Goal: Communication & Community: Answer question/provide support

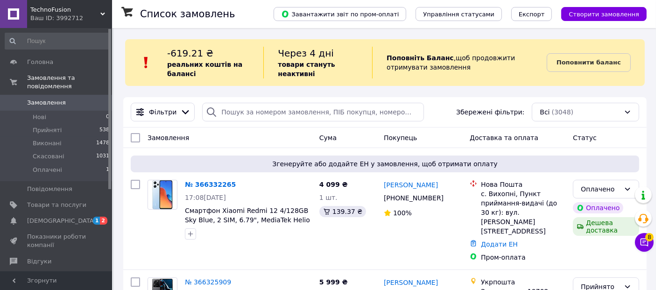
click at [576, 67] on span "Поповнити баланс" at bounding box center [588, 62] width 64 height 9
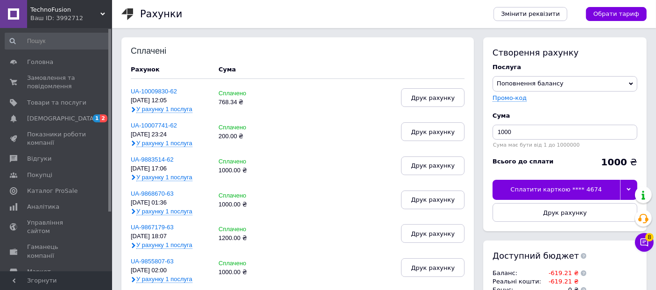
click at [626, 184] on div at bounding box center [628, 190] width 17 height 20
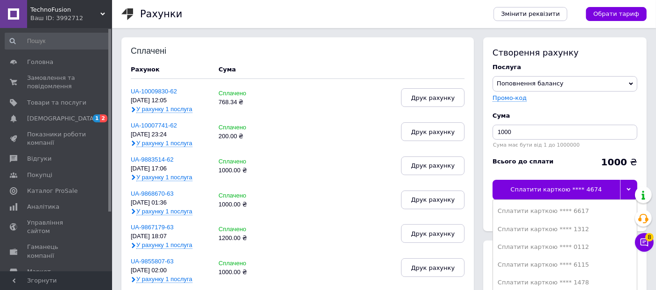
click at [626, 184] on div at bounding box center [628, 190] width 17 height 20
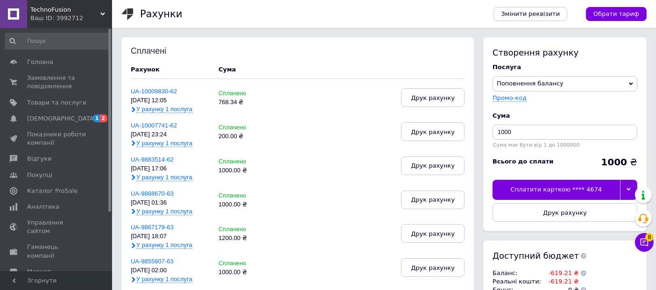
click at [41, 83] on span "Замовлення та повідомлення" at bounding box center [56, 82] width 59 height 17
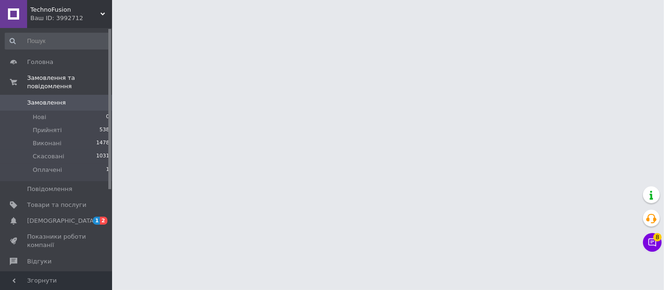
click at [41, 98] on span "Замовлення" at bounding box center [46, 102] width 39 height 8
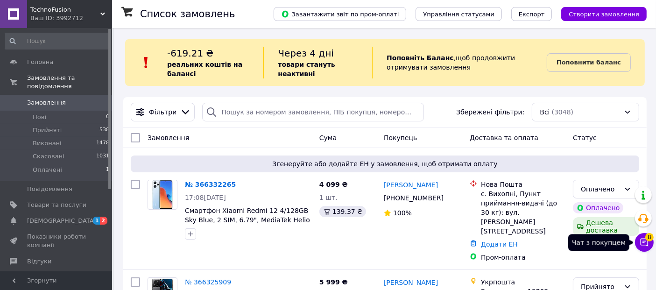
click at [644, 240] on icon at bounding box center [643, 242] width 9 height 9
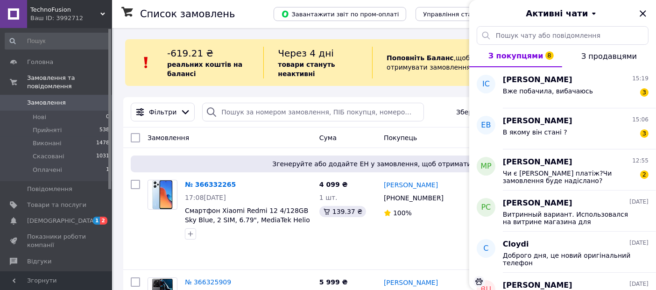
click at [604, 84] on div "[PERSON_NAME] 15:19" at bounding box center [576, 80] width 146 height 11
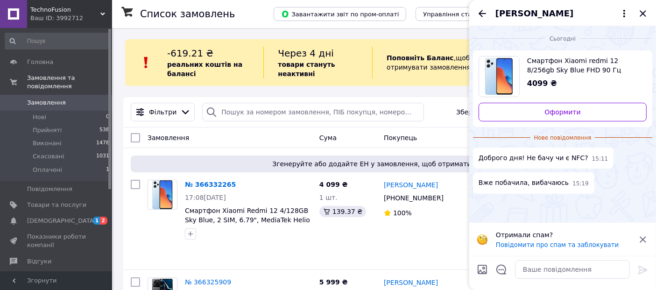
click at [483, 18] on icon "Назад" at bounding box center [481, 13] width 11 height 11
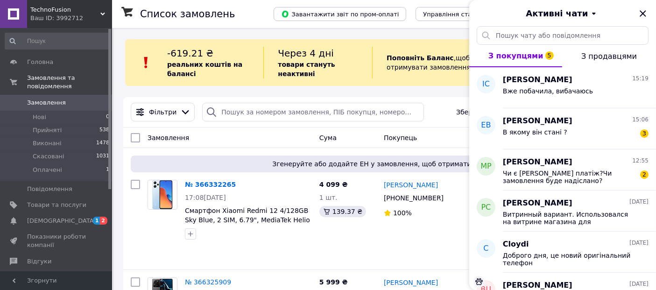
click at [602, 131] on div "В якому він стані ? 3" at bounding box center [576, 133] width 146 height 15
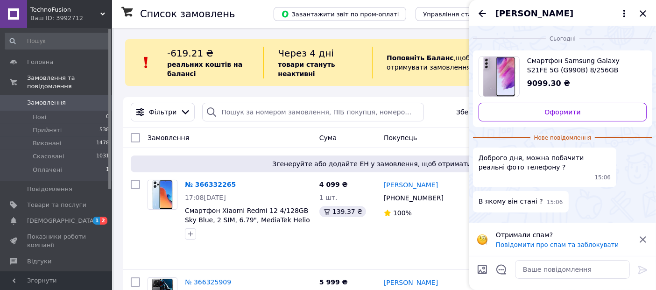
click at [569, 69] on span "Смартфон Samsung Galaxy S21FE 5G (G990B) 8/256GB Lavender 6.4”, 2 SIM, Full HD+…" at bounding box center [583, 65] width 112 height 19
click at [564, 269] on textarea at bounding box center [572, 269] width 115 height 19
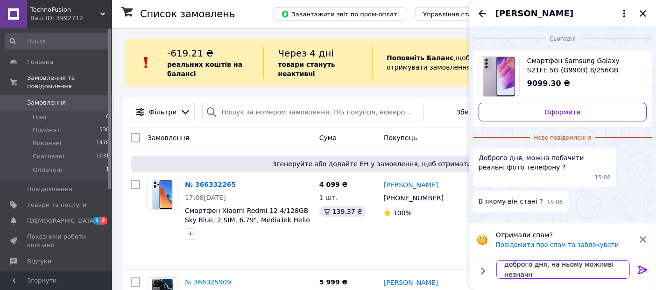
scroll to position [0, 0]
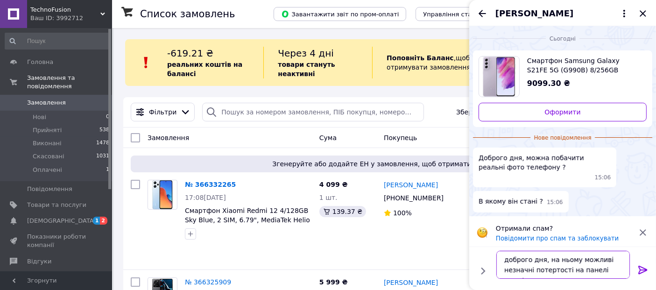
type textarea "доброго дня, на ньому можливі незначні потертості на панелі телефону"
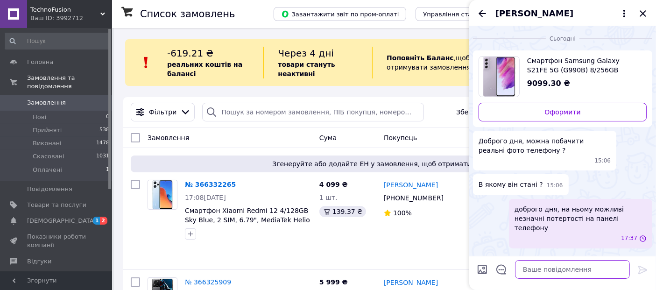
scroll to position [0, 0]
click at [478, 14] on icon "Назад" at bounding box center [481, 13] width 11 height 11
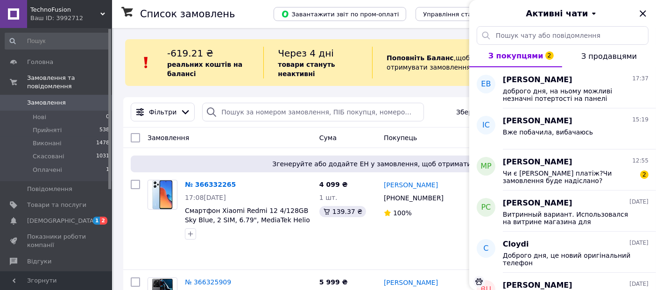
click at [587, 181] on span "Чи є [PERSON_NAME] платіж?Чи замовлення буде надіслано?" at bounding box center [569, 176] width 133 height 15
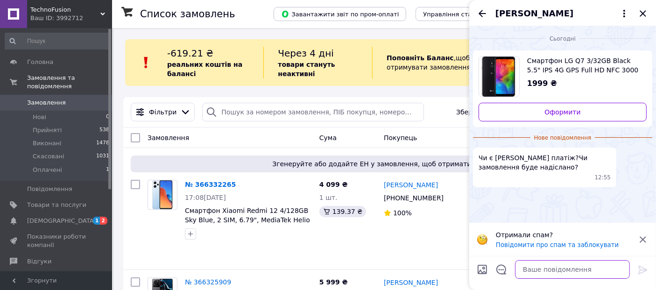
click at [553, 273] on textarea at bounding box center [572, 269] width 115 height 19
type textarea "Доброго дня, такк є наложений платіж"
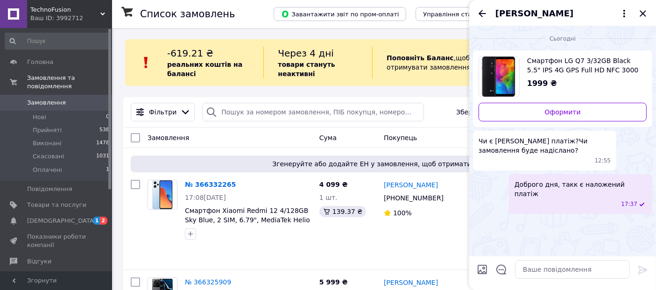
click at [480, 13] on icon "Назад" at bounding box center [481, 13] width 7 height 7
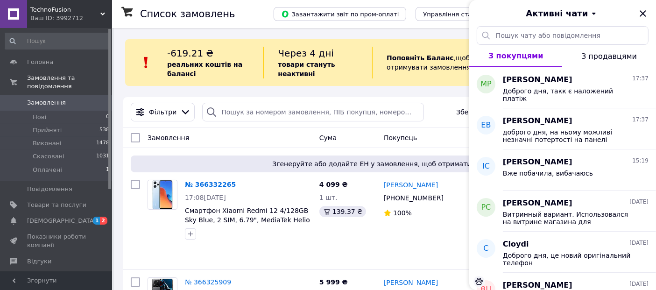
click at [647, 17] on icon "Закрити" at bounding box center [642, 13] width 11 height 11
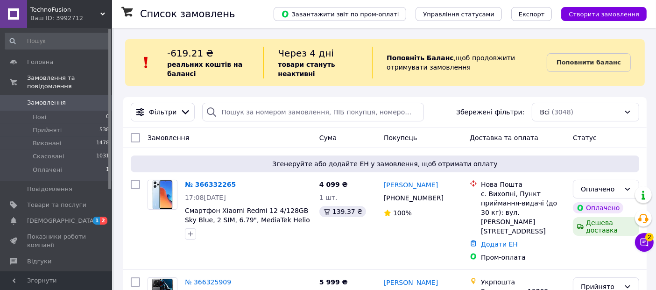
click at [191, 181] on link "№ 366332265" at bounding box center [210, 184] width 51 height 7
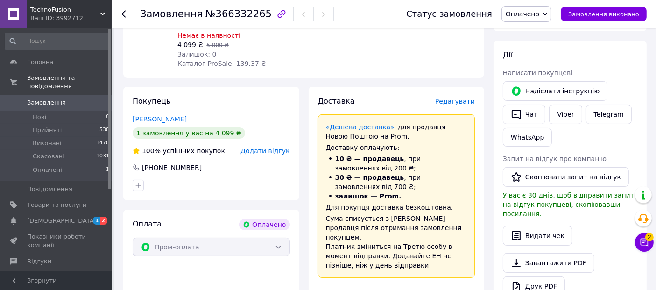
scroll to position [52, 0]
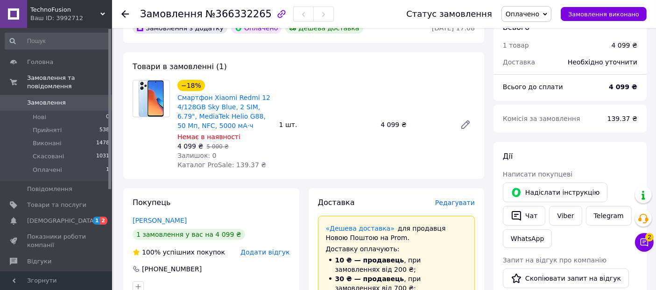
click at [219, 104] on link "Смартфон Xiaomi Redmi 12 4/128GB Sky Blue, 2 SIM, 6.79", MediaTek Helio G88, 50…" at bounding box center [223, 111] width 93 height 35
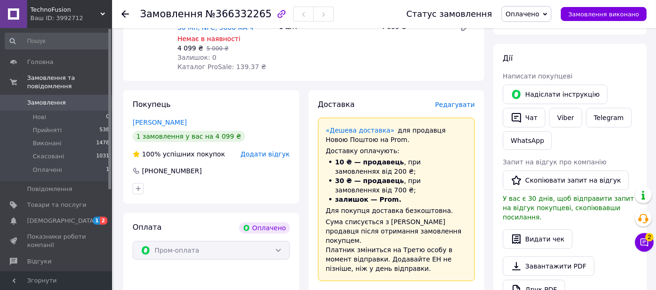
scroll to position [155, 0]
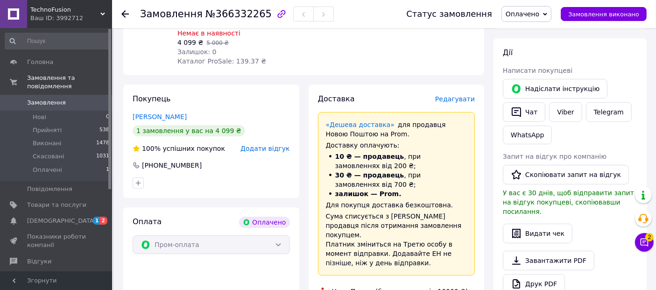
click at [81, 98] on span "Замовлення" at bounding box center [56, 102] width 59 height 8
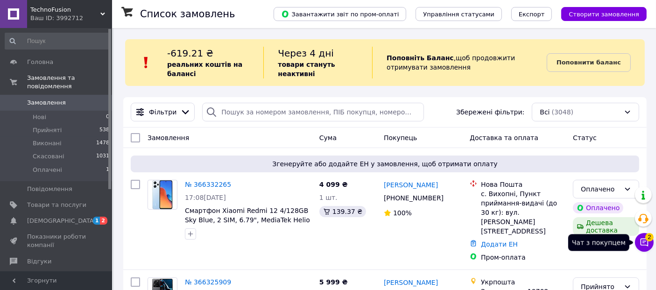
click at [648, 240] on span "2" at bounding box center [649, 237] width 8 height 8
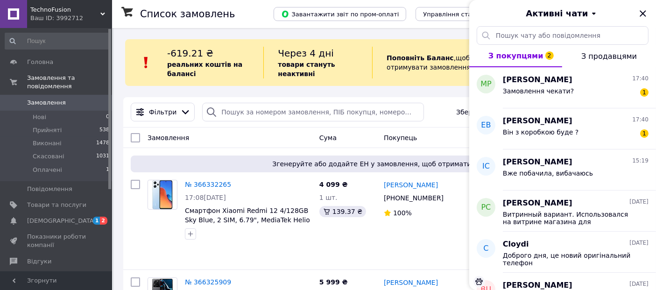
click at [574, 126] on div "Він з коробкою буде ? 1" at bounding box center [576, 133] width 146 height 15
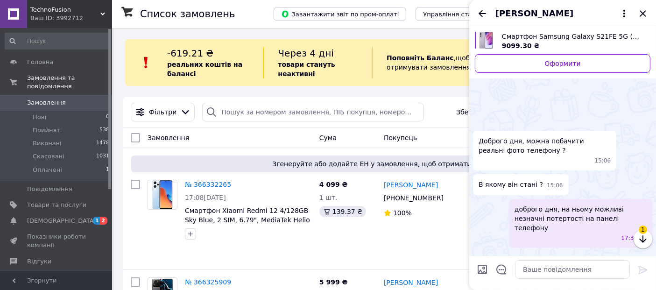
scroll to position [28, 0]
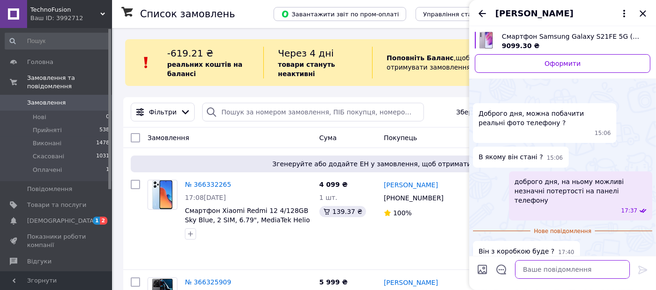
click at [574, 276] on textarea at bounding box center [572, 269] width 115 height 19
type textarea "так, з заводською або брендованою"
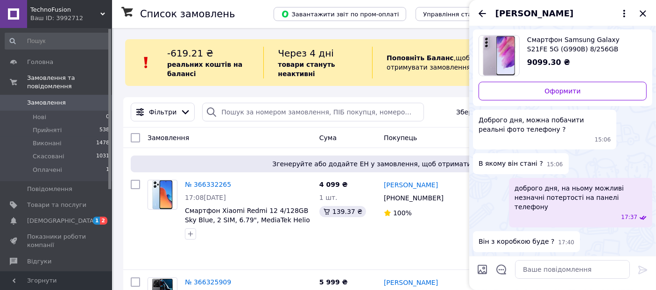
click at [477, 15] on icon "Назад" at bounding box center [481, 13] width 11 height 11
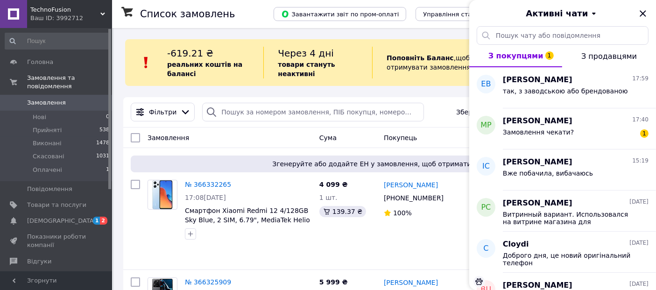
click at [615, 126] on div "Замовлення чекати? 1" at bounding box center [576, 133] width 146 height 15
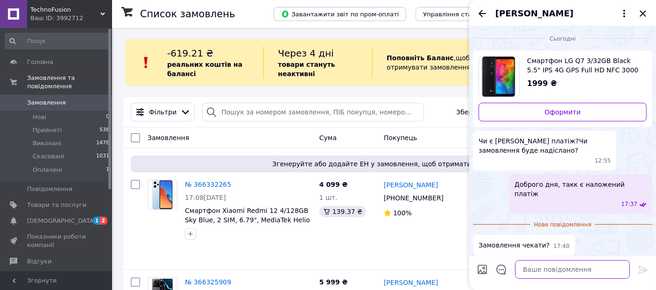
click at [558, 270] on textarea at bounding box center [572, 269] width 115 height 19
type textarea "в"
click at [567, 73] on span "Смартфон LG Q7 3/32GB Black 5.5" IPS 4G GPS Full HD NFC 3000 mAh" at bounding box center [583, 65] width 112 height 19
click at [560, 61] on span "Смартфон LG Q7 3/32GB Black 5.5" IPS 4G GPS Full HD NFC 3000 mAh" at bounding box center [583, 65] width 112 height 19
click at [622, 11] on icon at bounding box center [623, 13] width 11 height 11
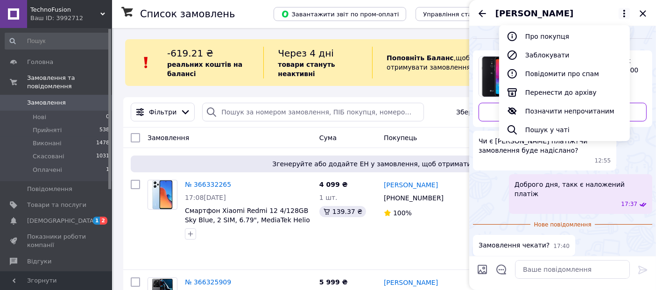
click at [552, 37] on button "Про покупця" at bounding box center [564, 36] width 131 height 19
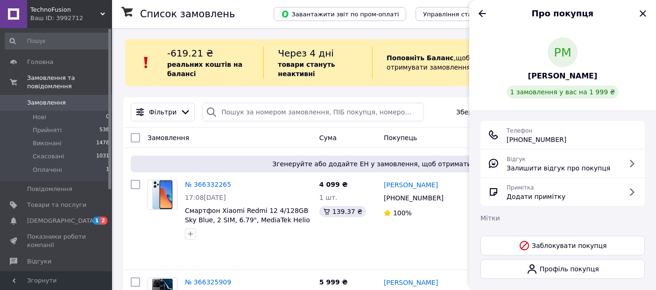
drag, startPoint x: 569, startPoint y: 138, endPoint x: 517, endPoint y: 142, distance: 52.0
click at [517, 142] on div "Телефон +380 (50) 623-20-74" at bounding box center [562, 135] width 149 height 19
click at [562, 110] on div "Телефон +380 (50) 623-20-74 Відгук Залишити відгук про покупця Примітка Додати …" at bounding box center [562, 178] width 187 height 137
click at [582, 267] on link "Профіль покупця" at bounding box center [562, 269] width 164 height 20
click at [484, 18] on icon "Назад" at bounding box center [481, 13] width 11 height 11
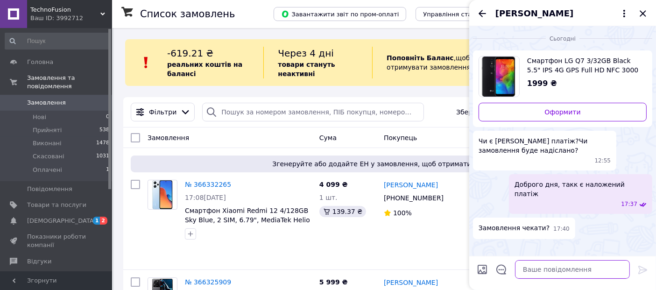
click at [554, 271] on textarea at bounding box center [572, 269] width 115 height 19
type textarea "ви маєте на увазі скільки чекати?"
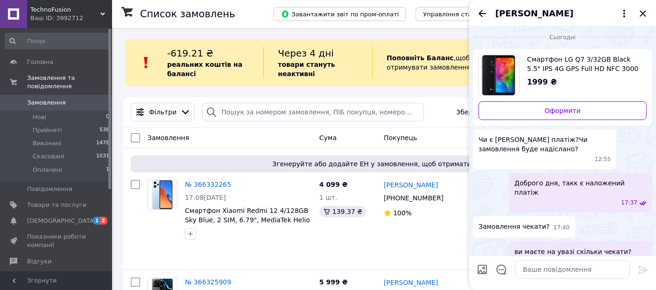
click at [645, 15] on icon "Закрити" at bounding box center [642, 13] width 11 height 11
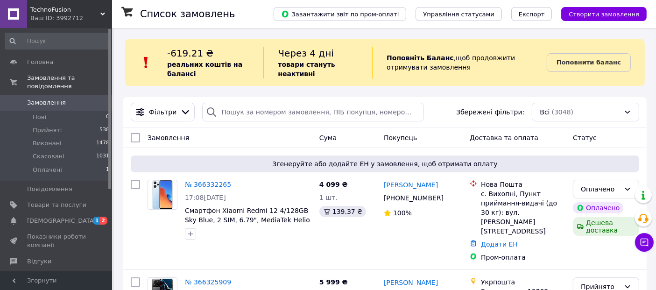
scroll to position [52, 0]
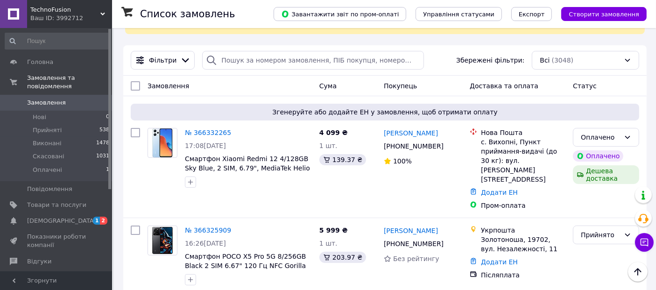
click at [201, 129] on link "№ 366332265" at bounding box center [208, 132] width 46 height 7
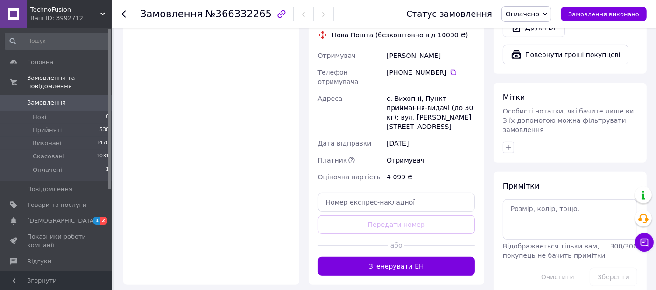
scroll to position [414, 0]
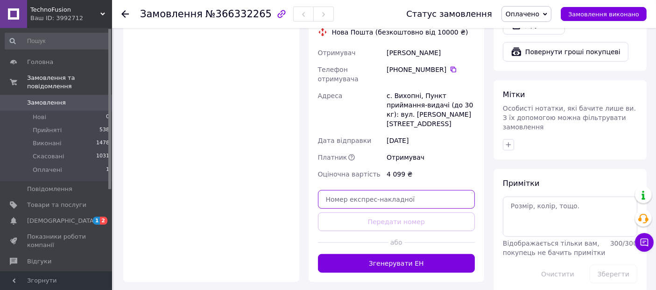
click at [403, 190] on input "text" at bounding box center [396, 199] width 157 height 19
click at [405, 254] on button "Згенерувати ЕН" at bounding box center [396, 263] width 157 height 19
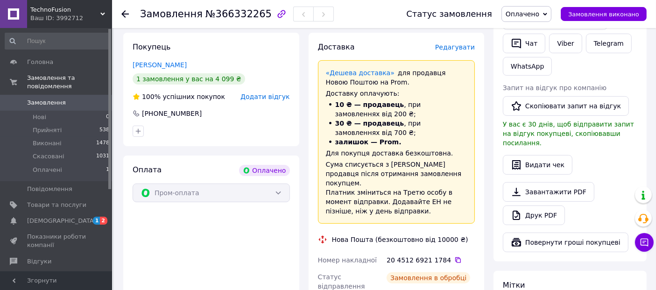
scroll to position [259, 0]
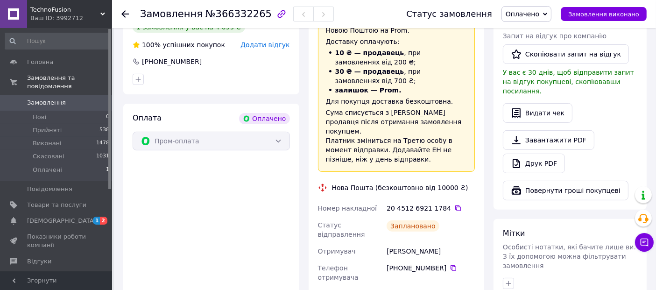
click at [454, 204] on icon at bounding box center [457, 207] width 7 height 7
click at [85, 95] on link "Замовлення 0" at bounding box center [57, 103] width 115 height 16
